Goal: Communication & Community: Answer question/provide support

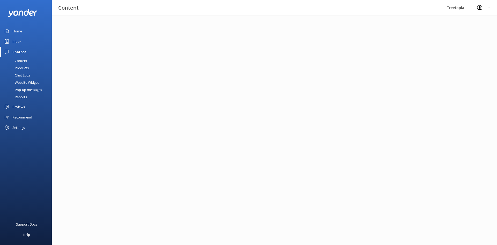
click at [15, 38] on div "Inbox" at bounding box center [16, 41] width 9 height 10
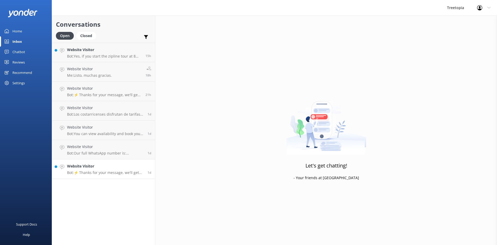
drag, startPoint x: 112, startPoint y: 172, endPoint x: 117, endPoint y: 171, distance: 4.3
click at [113, 172] on p "Bot: ⚡ Thanks for your message, we'll get back to you as soon as we can. You're…" at bounding box center [105, 172] width 77 height 5
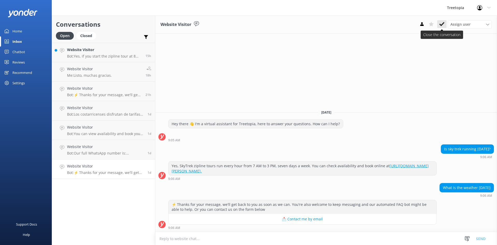
click at [440, 26] on icon at bounding box center [442, 24] width 5 height 5
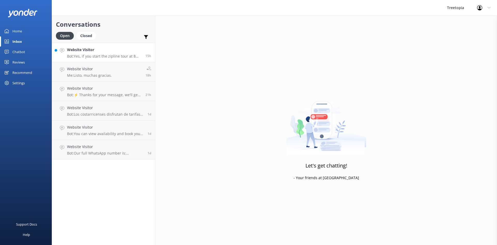
click at [101, 53] on div "Website Visitor Bot: Yes, if you start the zipline tour at 8 AM, which lasts ap…" at bounding box center [104, 52] width 75 height 11
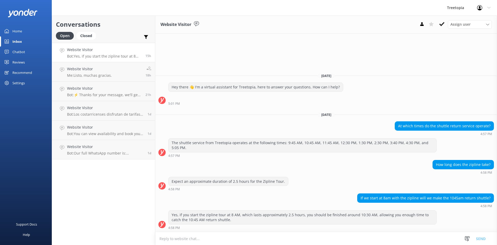
drag, startPoint x: 439, startPoint y: 22, endPoint x: 243, endPoint y: 59, distance: 200.1
click at [439, 23] on button at bounding box center [442, 24] width 9 height 8
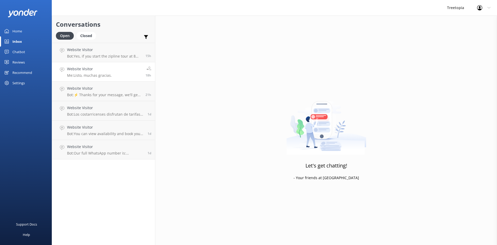
drag, startPoint x: 74, startPoint y: 70, endPoint x: 83, endPoint y: 70, distance: 9.3
click at [74, 70] on h4 "Website Visitor" at bounding box center [89, 69] width 45 height 6
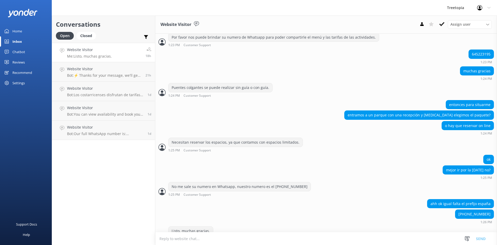
click at [437, 27] on div "Assign user [PERSON_NAME] Customer Support [PERSON_NAME]" at bounding box center [455, 24] width 75 height 8
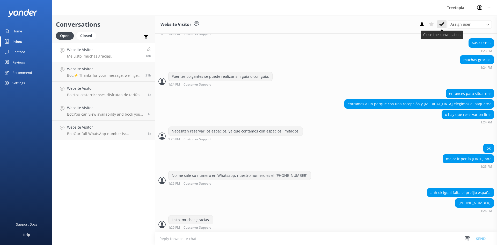
click at [440, 24] on use at bounding box center [442, 24] width 5 height 4
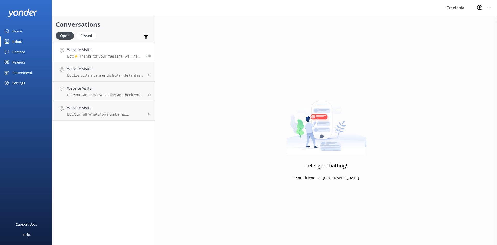
click at [76, 55] on p "Bot: ⚡ Thanks for your message, we'll get back to you as soon as we can. You're…" at bounding box center [104, 56] width 75 height 5
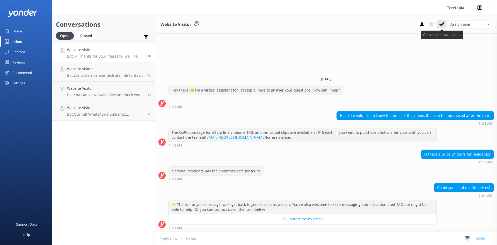
click at [445, 25] on button at bounding box center [442, 24] width 9 height 8
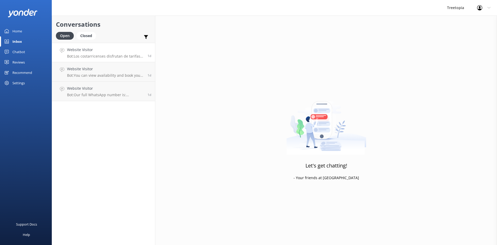
click at [88, 57] on p "Bot: Los costarricenses disfrutan de tarifas especiales en [GEOGRAPHIC_DATA]: p…" at bounding box center [105, 56] width 77 height 5
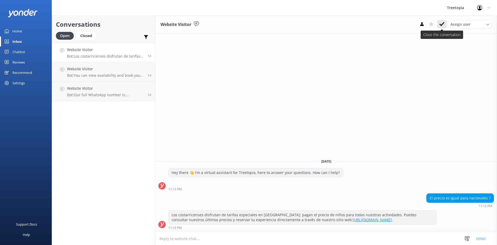
click at [439, 23] on button at bounding box center [442, 24] width 9 height 8
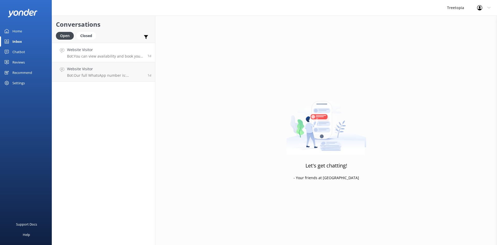
click at [98, 57] on p "Bot: You can view availability and book your TreeTopia experience online by cli…" at bounding box center [105, 56] width 77 height 5
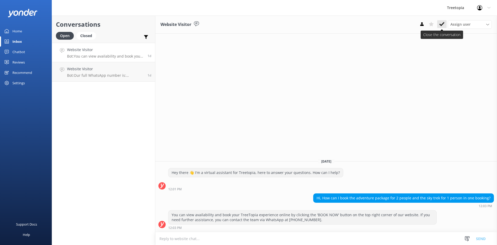
click at [439, 24] on button at bounding box center [442, 24] width 9 height 8
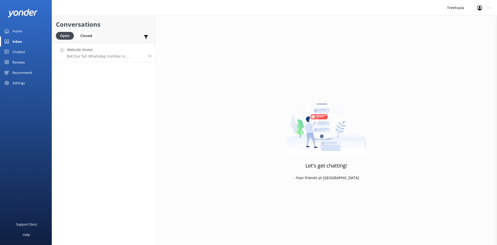
click at [107, 48] on h4 "Website Visitor" at bounding box center [105, 50] width 77 height 6
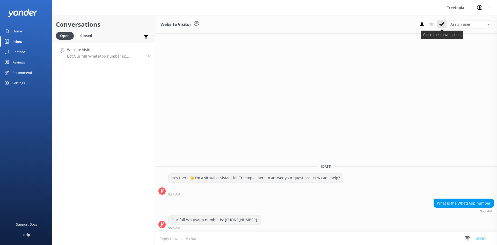
click at [442, 25] on use at bounding box center [442, 24] width 5 height 4
